Goal: Information Seeking & Learning: Learn about a topic

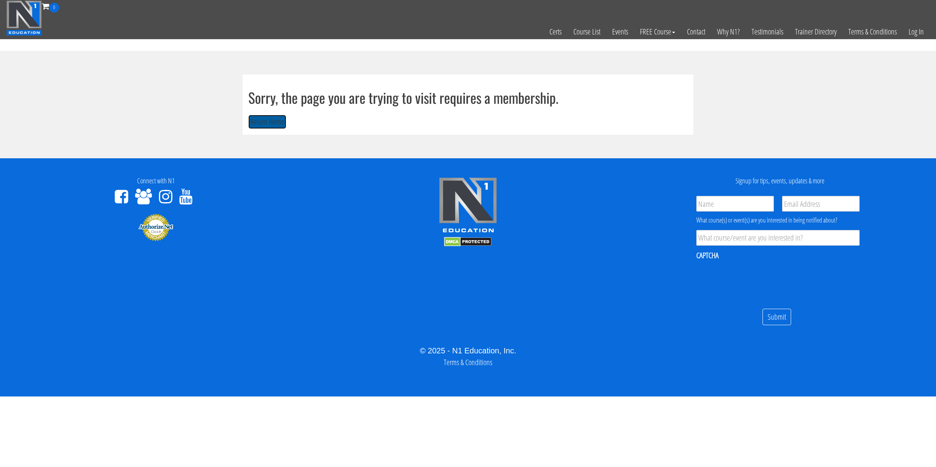
click at [267, 120] on button "Return Home" at bounding box center [267, 122] width 38 height 14
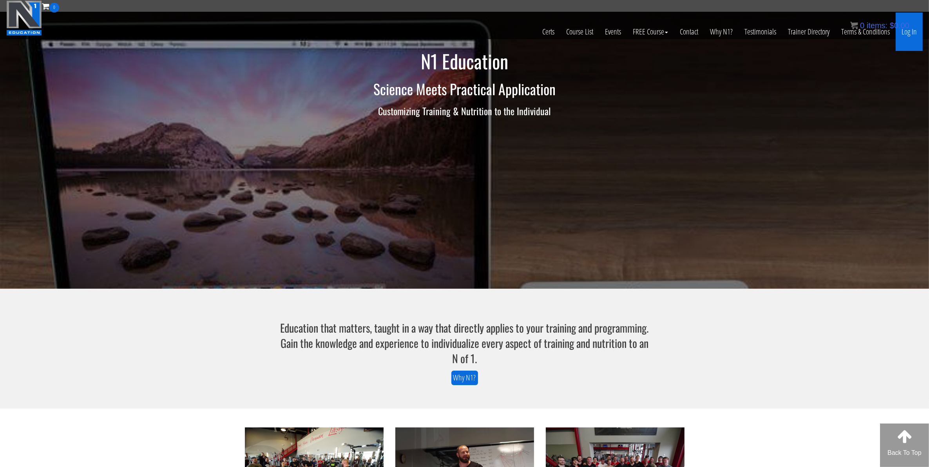
click at [908, 36] on link "Log In" at bounding box center [908, 32] width 27 height 38
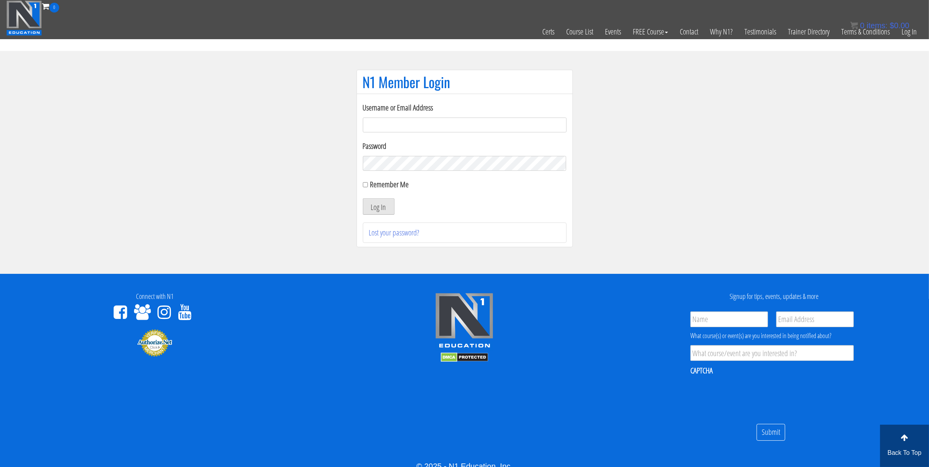
type input "[EMAIL_ADDRESS][DOMAIN_NAME]"
click at [377, 213] on button "Log In" at bounding box center [379, 206] width 32 height 16
click at [379, 208] on button "Log In" at bounding box center [379, 206] width 32 height 16
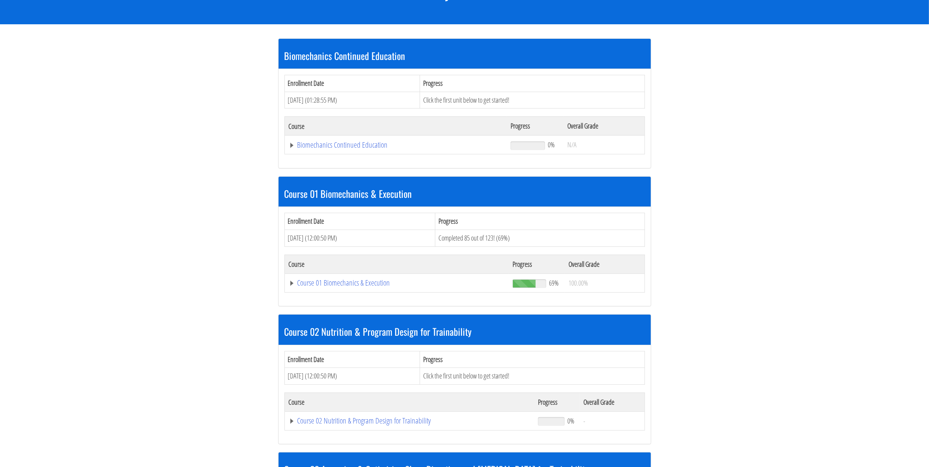
scroll to position [147, 0]
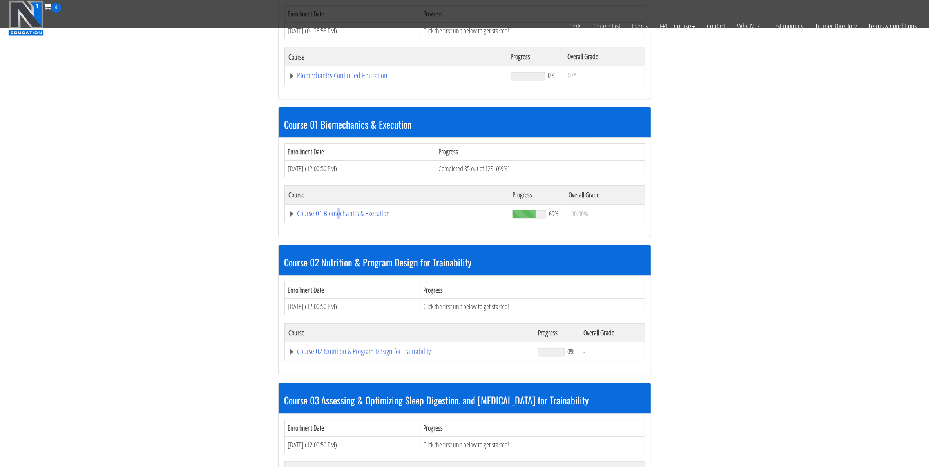
click at [338, 220] on td "Course 01 Biomechanics & Execution" at bounding box center [396, 213] width 224 height 19
drag, startPoint x: 338, startPoint y: 220, endPoint x: 327, endPoint y: 217, distance: 11.6
click at [335, 217] on link "Course 01 Biomechanics & Execution" at bounding box center [397, 214] width 216 height 8
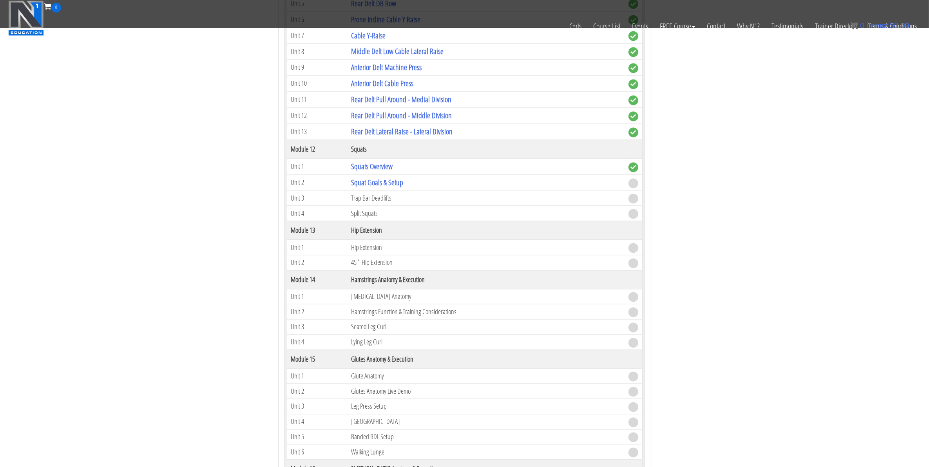
scroll to position [1811, 0]
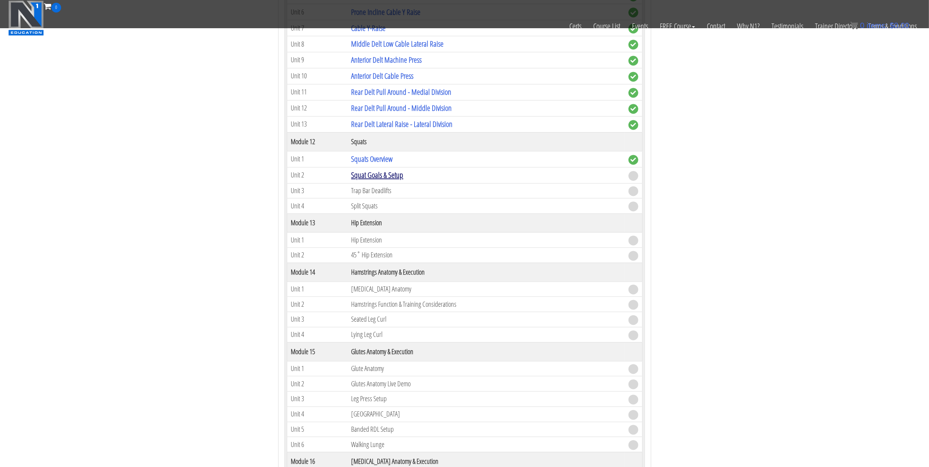
click at [385, 181] on link "Squat Goals & Setup" at bounding box center [377, 175] width 52 height 11
